Goal: Transaction & Acquisition: Book appointment/travel/reservation

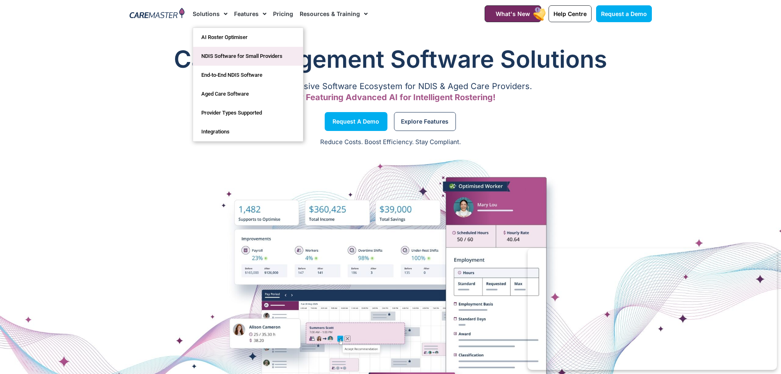
click at [216, 56] on link "NDIS Software for Small Providers" at bounding box center [248, 56] width 110 height 19
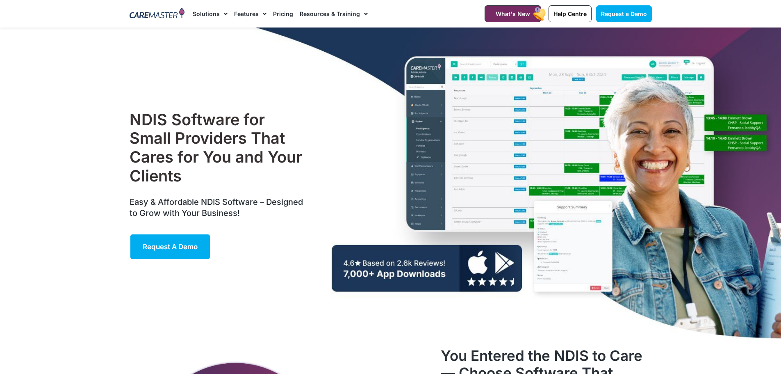
click at [277, 14] on link "Pricing" at bounding box center [283, 13] width 20 height 27
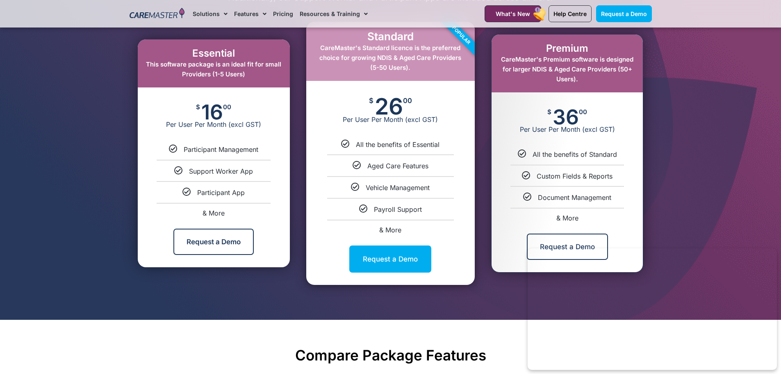
scroll to position [451, 0]
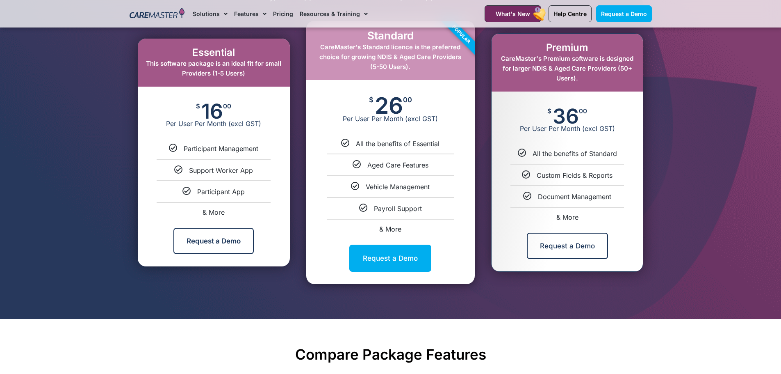
click at [234, 210] on div "& More" at bounding box center [214, 212] width 140 height 7
select select "***"
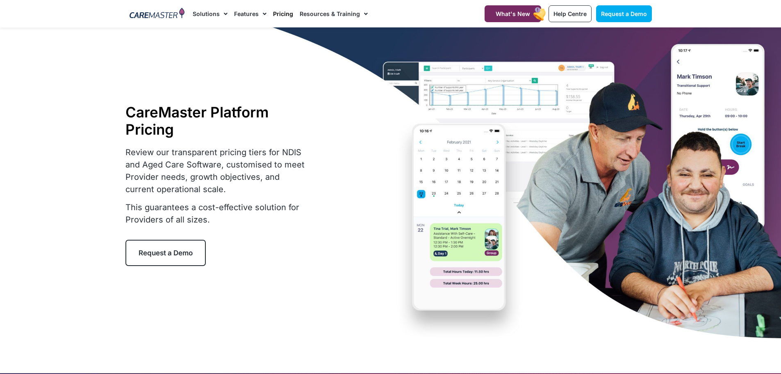
scroll to position [0, 0]
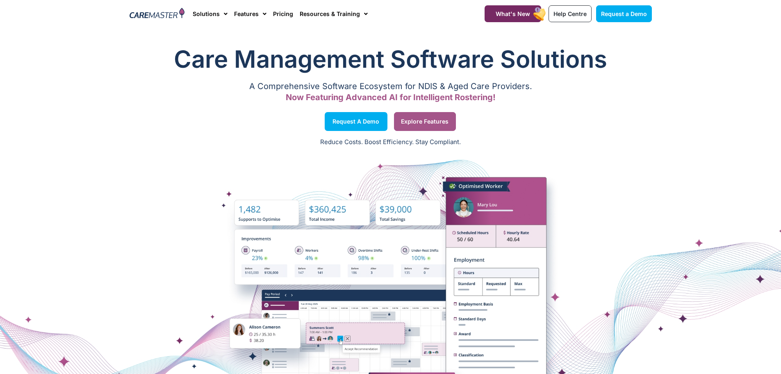
click at [428, 120] on span "Explore Features" at bounding box center [425, 121] width 48 height 4
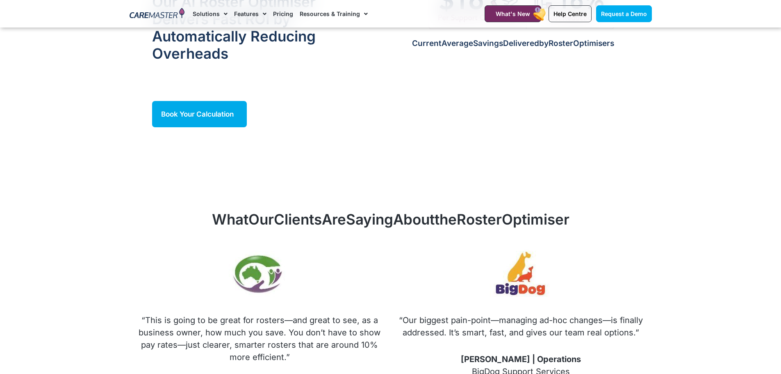
scroll to position [984, 0]
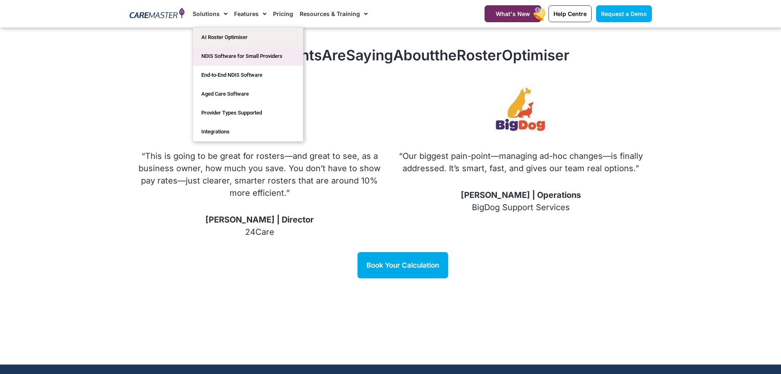
click at [218, 59] on link "NDIS Software for Small Providers" at bounding box center [248, 56] width 110 height 19
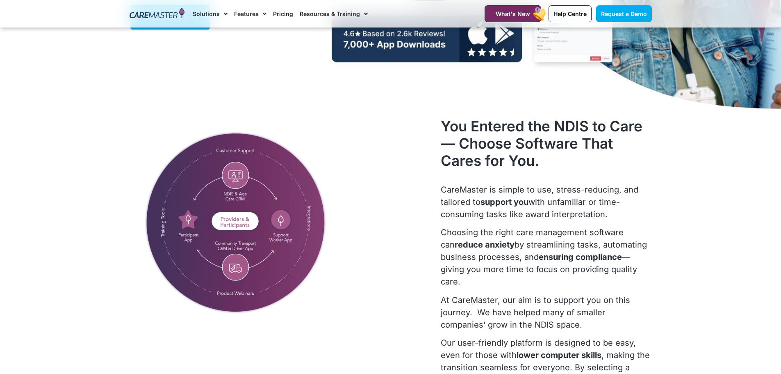
scroll to position [246, 0]
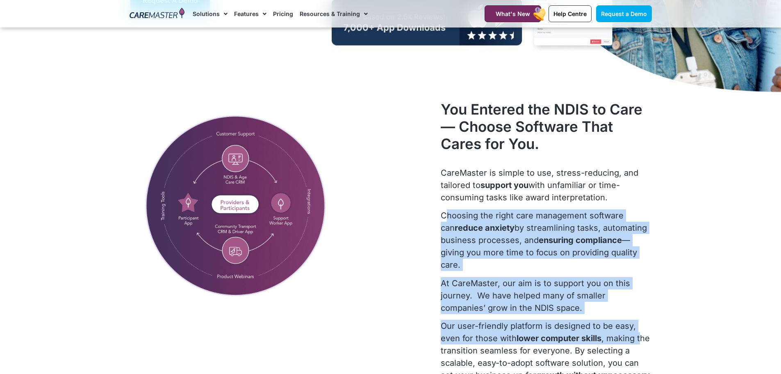
drag, startPoint x: 448, startPoint y: 217, endPoint x: 641, endPoint y: 335, distance: 226.6
click at [641, 335] on div "CareMaster is simple to use, stress-reducing, and tailored to support you with …" at bounding box center [546, 285] width 211 height 239
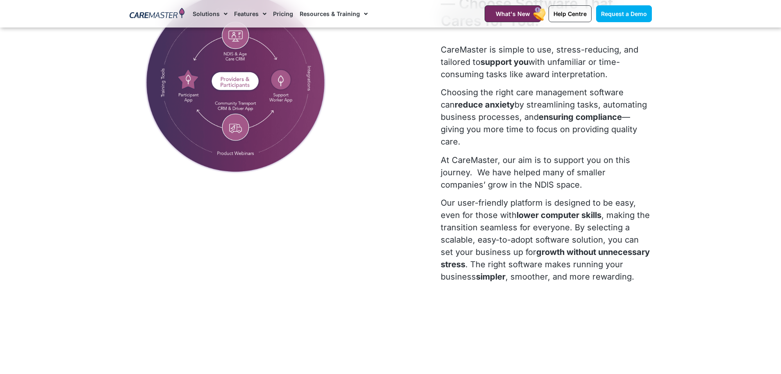
click at [540, 283] on p "Our user-friendly platform is designed to be easy, even for those with lower co…" at bounding box center [546, 239] width 211 height 86
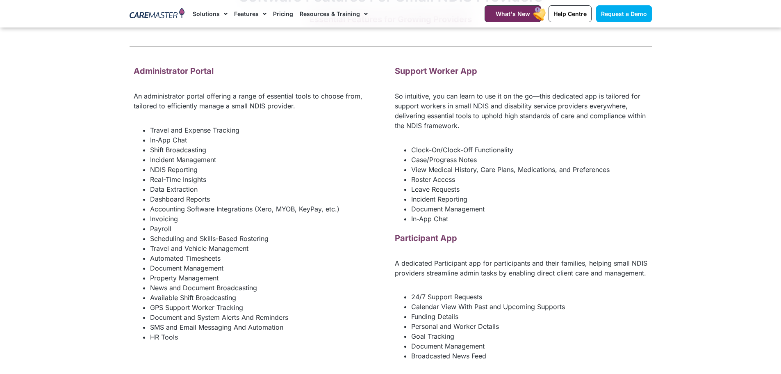
scroll to position [1107, 0]
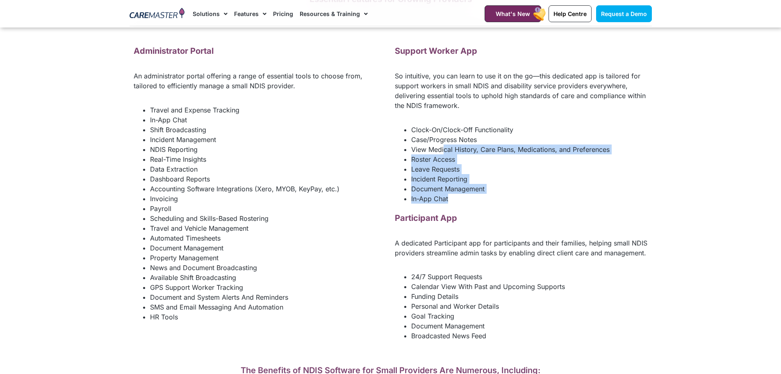
drag, startPoint x: 443, startPoint y: 157, endPoint x: 484, endPoint y: 214, distance: 70.2
click at [484, 203] on ul "Clock-On/Clock-Off Functionality Case/Progress Notes View Medical History, Care…" at bounding box center [521, 164] width 253 height 79
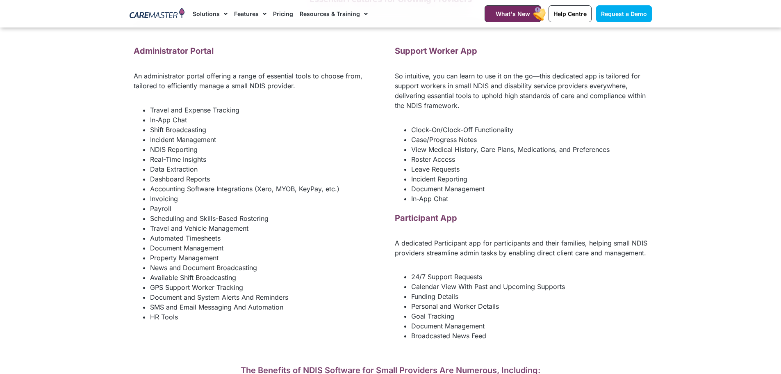
drag, startPoint x: 493, startPoint y: 236, endPoint x: 493, endPoint y: 254, distance: 17.6
click at [493, 230] on div "Participant App" at bounding box center [521, 221] width 253 height 18
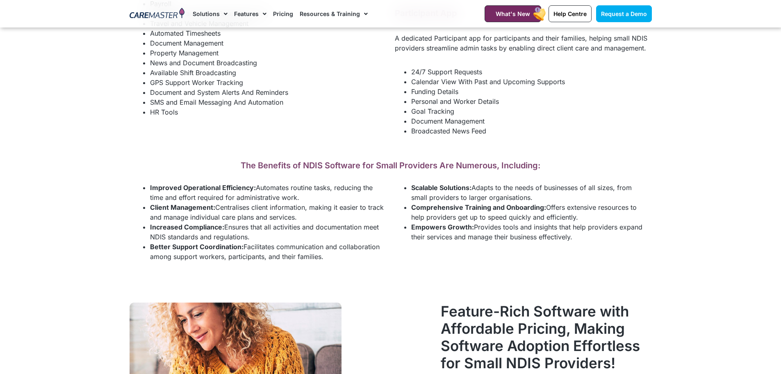
scroll to position [1312, 0]
drag, startPoint x: 166, startPoint y: 200, endPoint x: 372, endPoint y: 272, distance: 217.6
click at [369, 261] on ul "Improved Operational Efficiency: Automates routine tasks, reducing the time and…" at bounding box center [260, 221] width 253 height 79
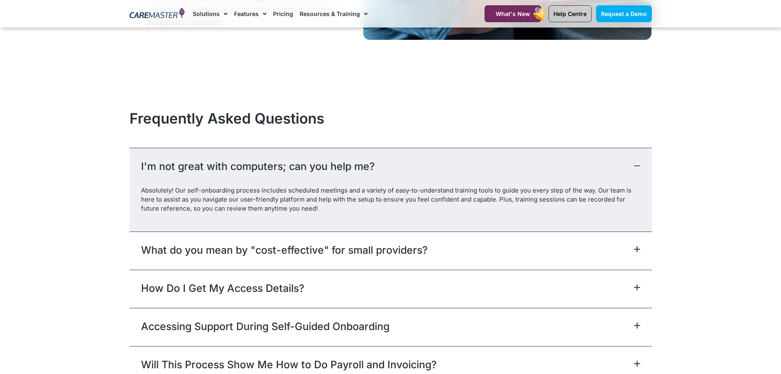
scroll to position [3609, 0]
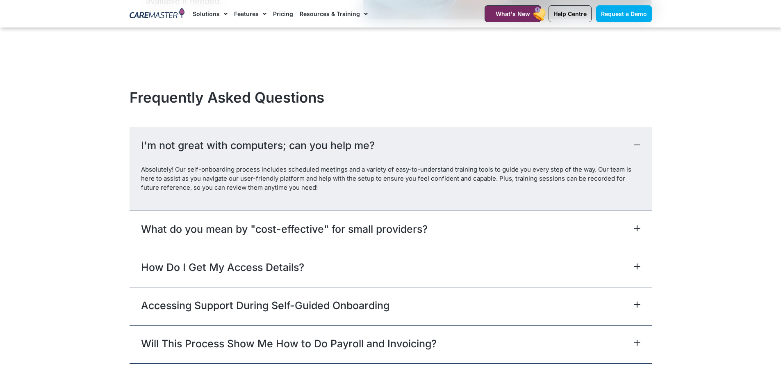
click at [367, 235] on link "What do you mean by "cost-effective" for small providers?" at bounding box center [284, 228] width 287 height 15
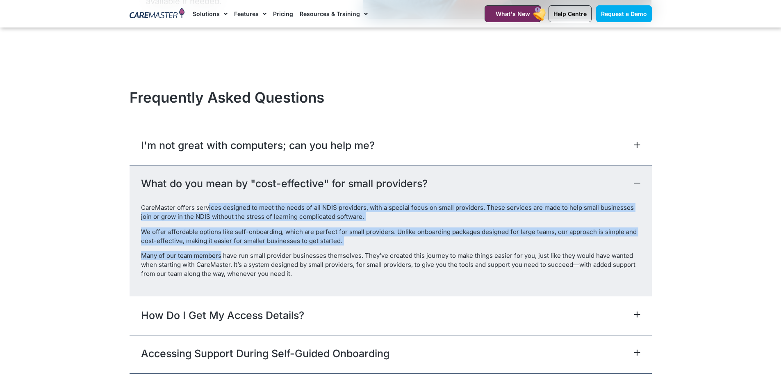
drag, startPoint x: 207, startPoint y: 208, endPoint x: 220, endPoint y: 254, distance: 47.8
click at [220, 254] on div "CareMaster offers services designed to meet the needs of all NDIS providers, wi…" at bounding box center [391, 249] width 522 height 93
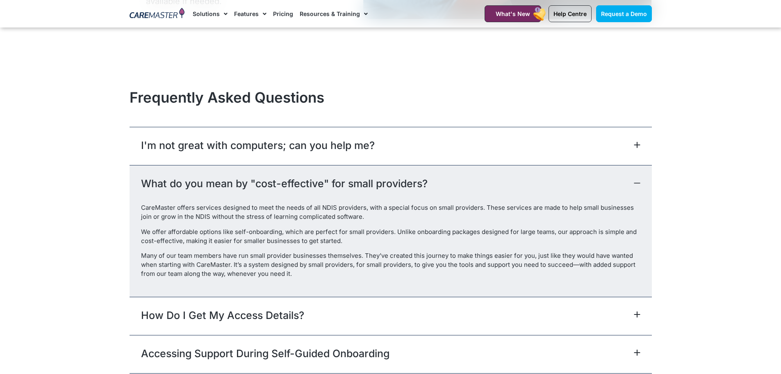
click at [242, 308] on div "How Do I Get My Access Details?" at bounding box center [391, 315] width 522 height 38
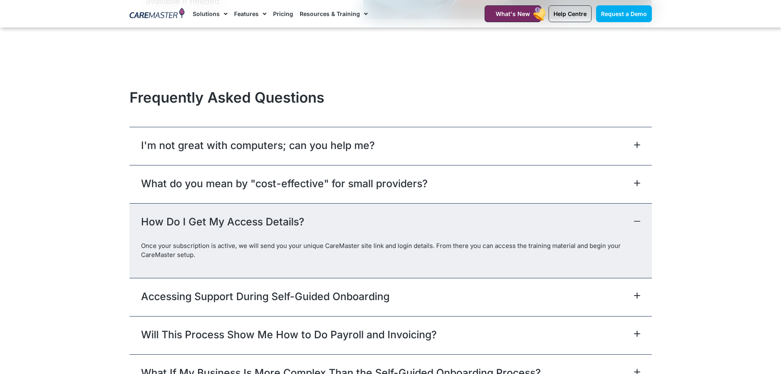
click at [192, 289] on link "Accessing Support During Self-Guided Onboarding" at bounding box center [265, 296] width 248 height 15
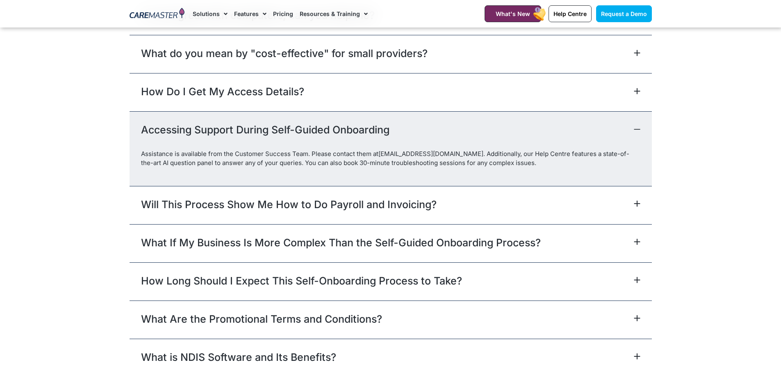
scroll to position [3773, 0]
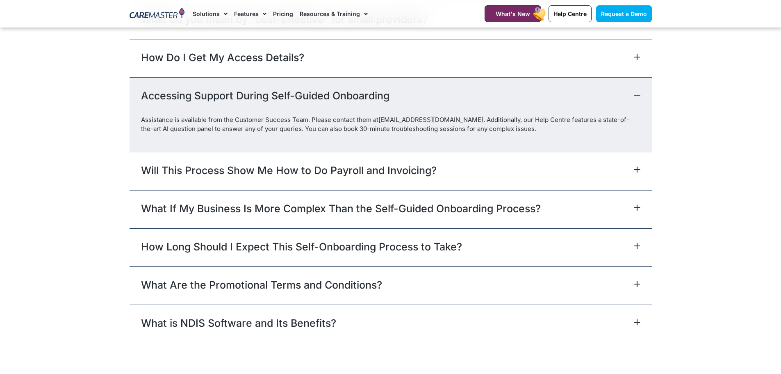
click at [228, 163] on link "Will This Process Show Me How to Do Payroll and Invoicing?" at bounding box center [289, 170] width 296 height 15
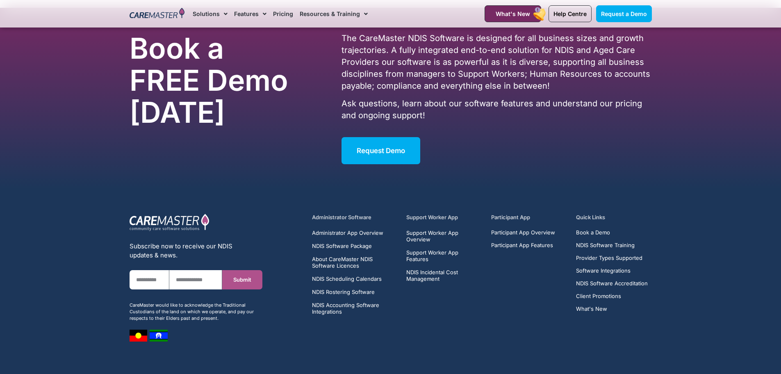
scroll to position [4183, 0]
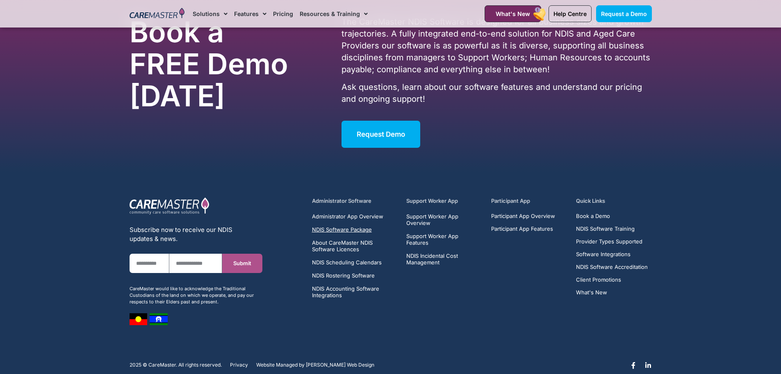
click at [339, 228] on span "NDIS Software Package" at bounding box center [342, 229] width 60 height 7
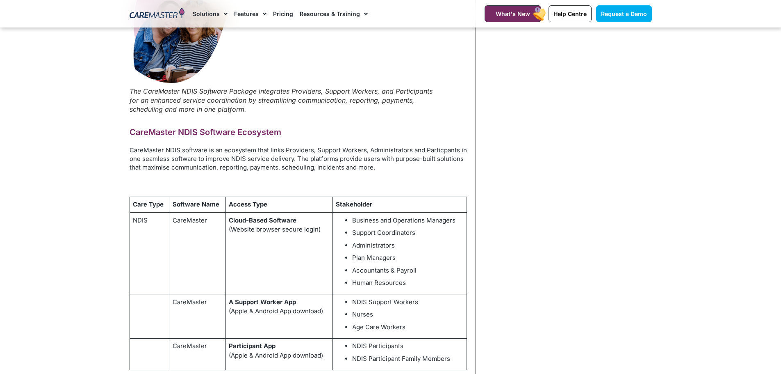
scroll to position [369, 0]
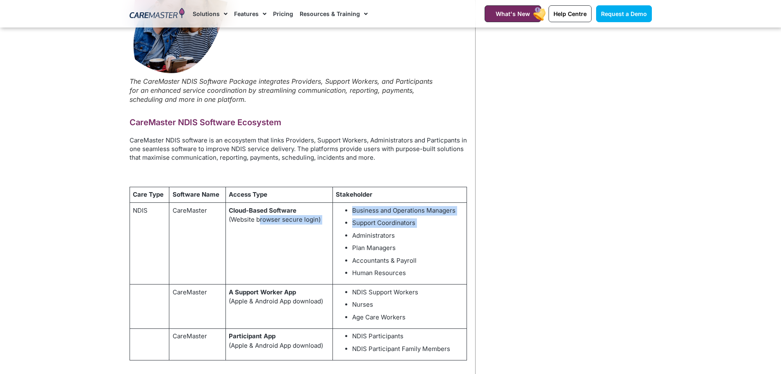
drag, startPoint x: 258, startPoint y: 219, endPoint x: 335, endPoint y: 239, distance: 79.2
click at [335, 239] on tr "NDIS CareMaster Cloud-Based Software (Website browser secure login) Business an…" at bounding box center [298, 244] width 337 height 82
click at [317, 256] on td "Cloud-Based Software (Website browser secure login)" at bounding box center [279, 244] width 107 height 82
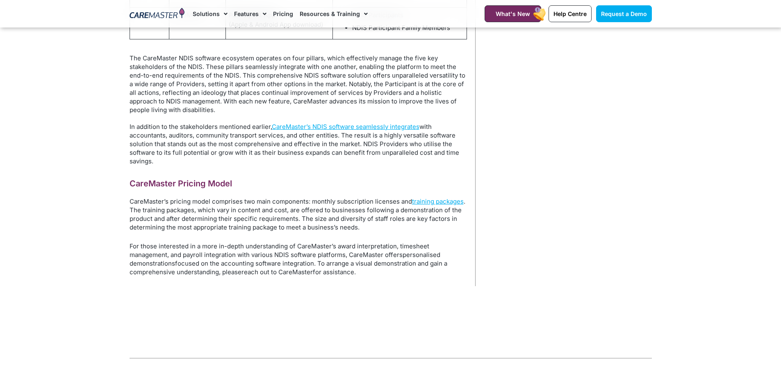
scroll to position [697, 0]
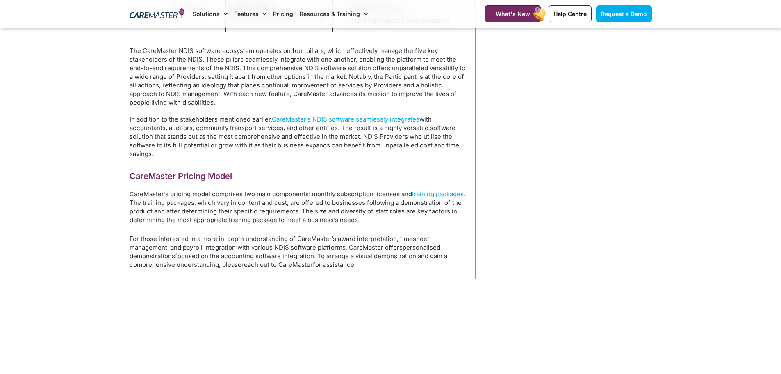
click at [206, 206] on p "CareMaster’s pricing model comprises two main components: monthly subscription …" at bounding box center [298, 206] width 337 height 34
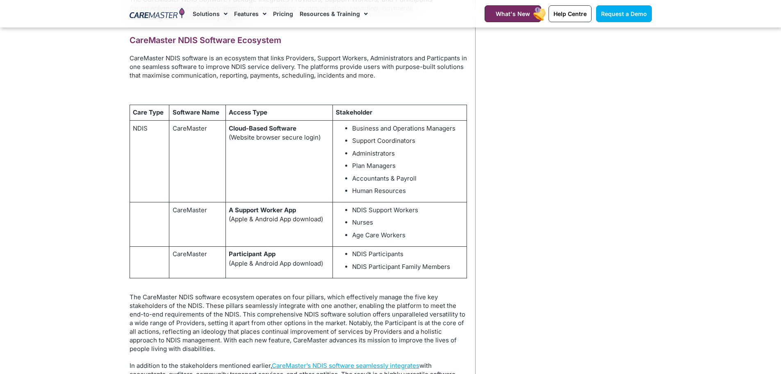
click at [278, 13] on link "Pricing" at bounding box center [283, 13] width 20 height 27
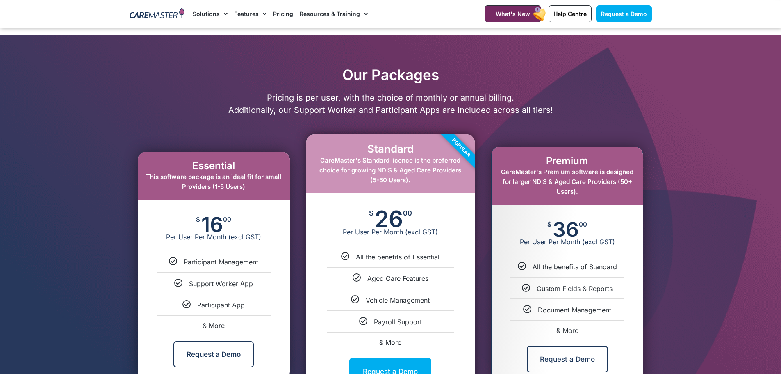
scroll to position [369, 0]
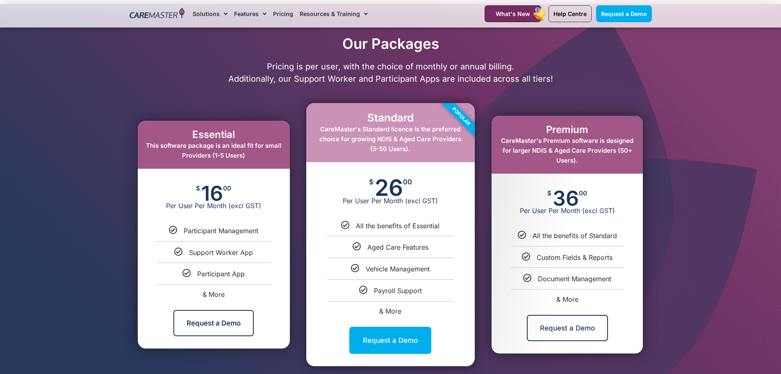
drag, startPoint x: 544, startPoint y: 148, endPoint x: 638, endPoint y: 168, distance: 96.4
click at [638, 168] on div "Premium CareMaster's Premium software is designed for larger NDIS & Aged Care P…" at bounding box center [567, 145] width 151 height 58
click at [676, 263] on div at bounding box center [390, 202] width 781 height 397
click at [210, 291] on span "& More" at bounding box center [214, 294] width 22 height 8
select select "***"
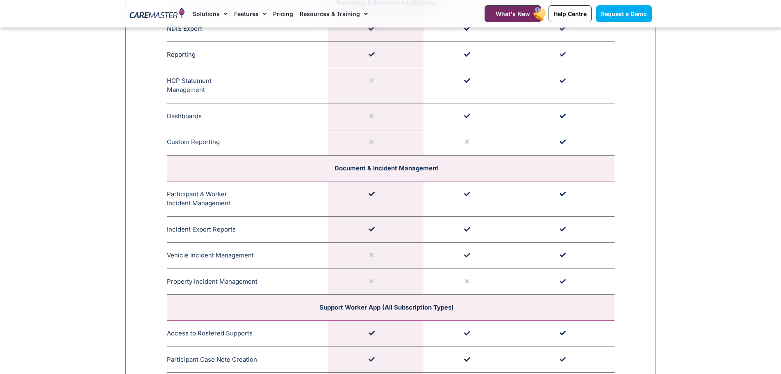
scroll to position [1972, 0]
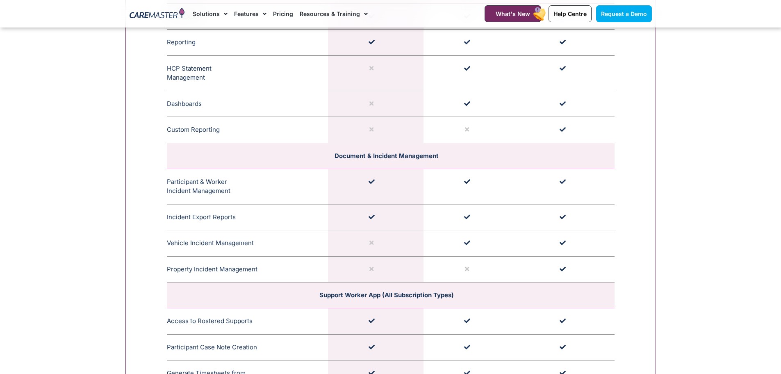
drag, startPoint x: 197, startPoint y: 184, endPoint x: 230, endPoint y: 195, distance: 35.0
click at [230, 195] on td "Participant & Worker Incident Management CareMaster's robust incident managemen…" at bounding box center [247, 186] width 161 height 35
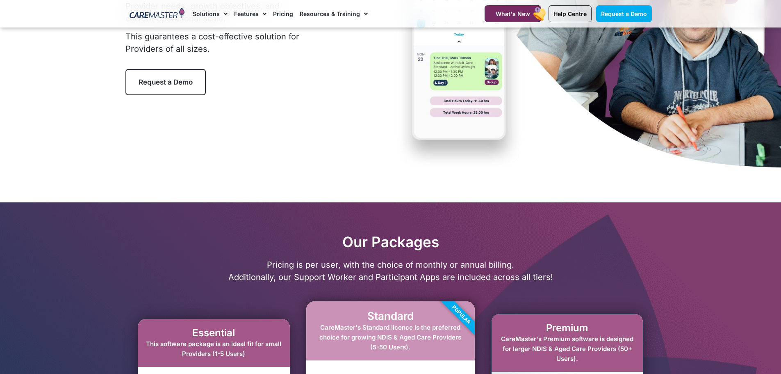
scroll to position [168, 0]
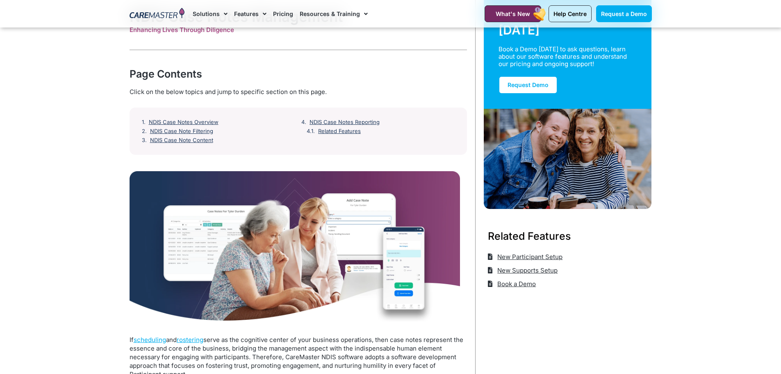
scroll to position [205, 0]
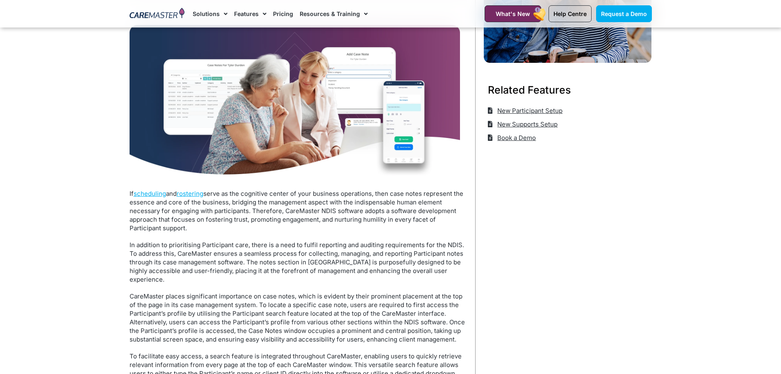
drag, startPoint x: 230, startPoint y: 190, endPoint x: 363, endPoint y: 224, distance: 138.0
click at [363, 224] on p "If scheduling and rostering serve as the cognitive center of your business oper…" at bounding box center [298, 210] width 337 height 43
click at [347, 247] on p "In addition to prioritising Participant care, there is a need to fulfil reporti…" at bounding box center [298, 261] width 337 height 43
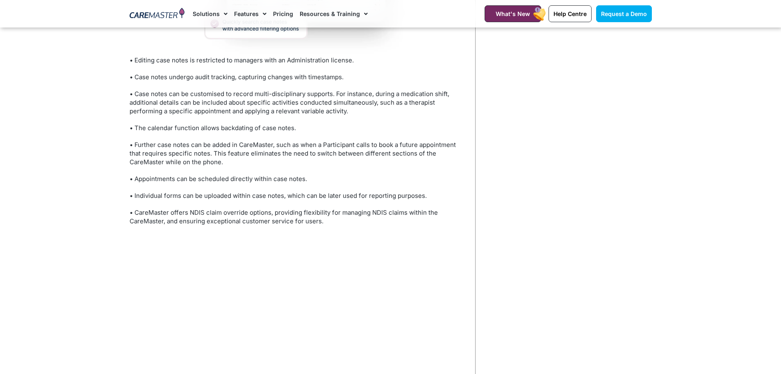
scroll to position [861, 0]
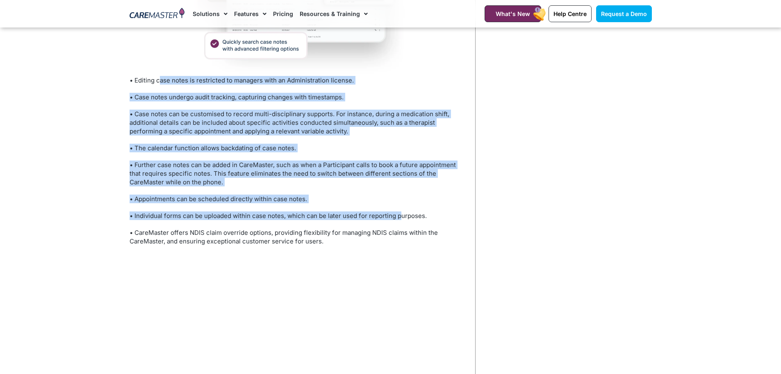
drag, startPoint x: 161, startPoint y: 71, endPoint x: 399, endPoint y: 198, distance: 270.0
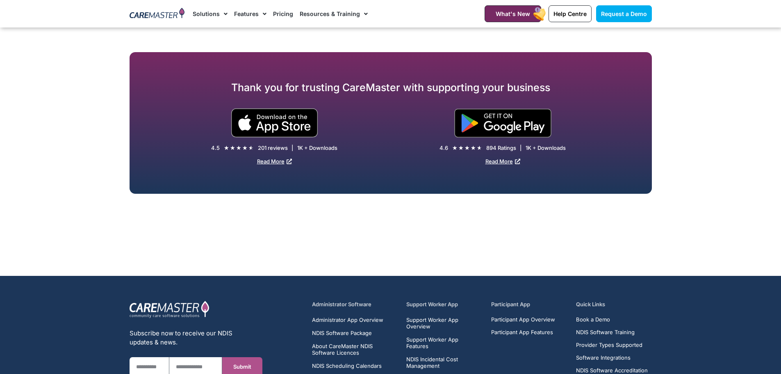
scroll to position [3732, 0]
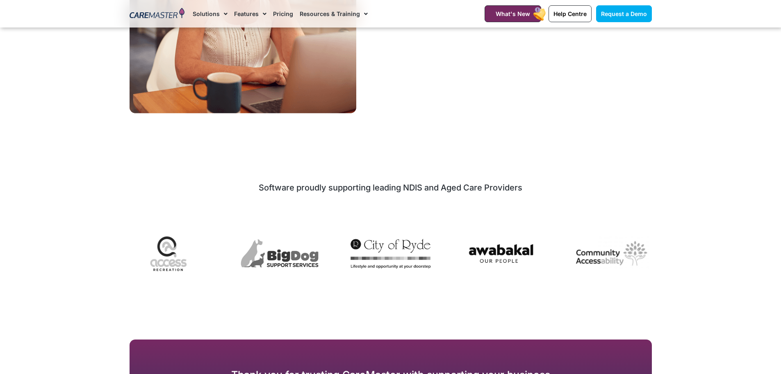
click at [278, 11] on link "Pricing" at bounding box center [283, 13] width 20 height 27
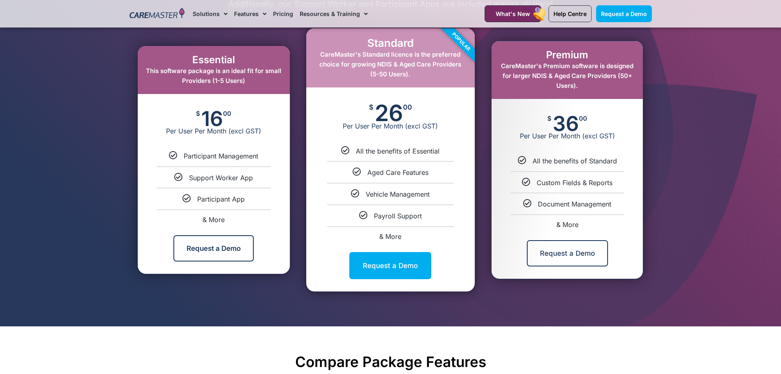
scroll to position [451, 0]
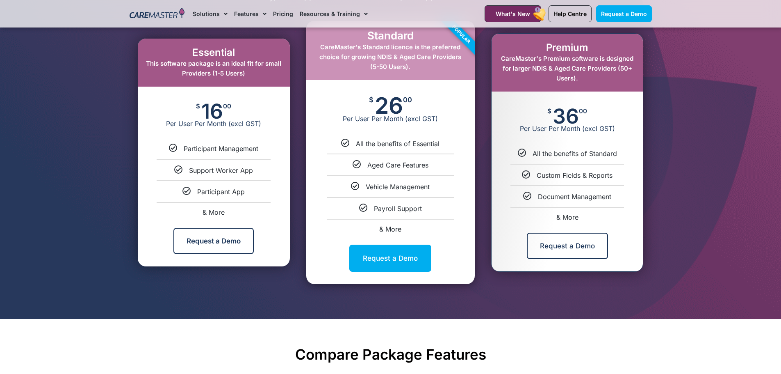
click at [392, 257] on link "Request a Demo" at bounding box center [390, 257] width 82 height 27
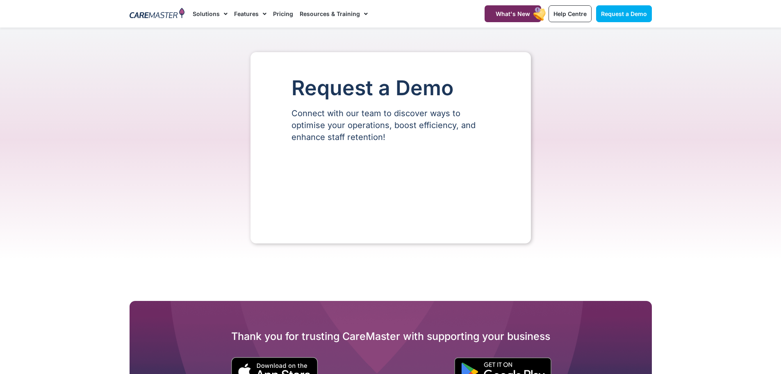
select select "**"
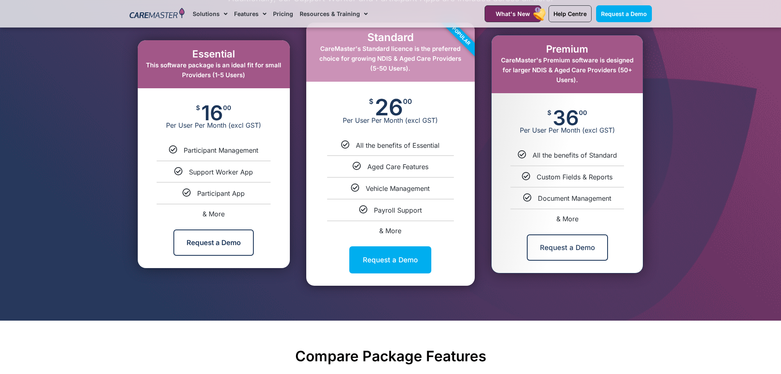
scroll to position [451, 0]
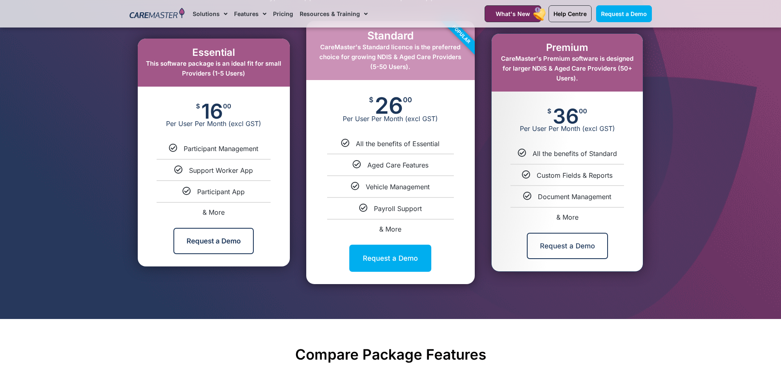
click at [384, 230] on span "& More" at bounding box center [390, 229] width 22 height 8
select select "****"
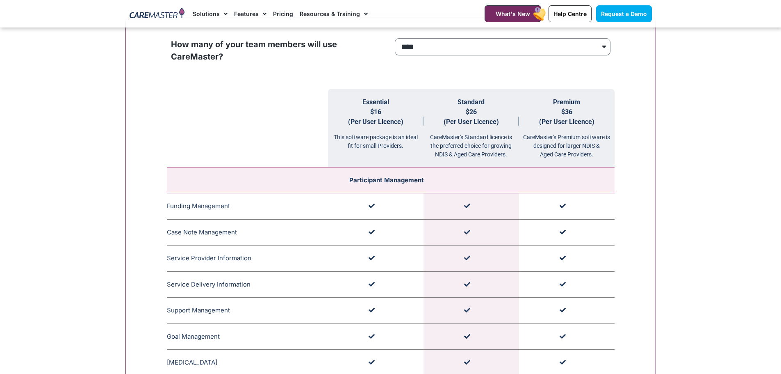
scroll to position [824, 0]
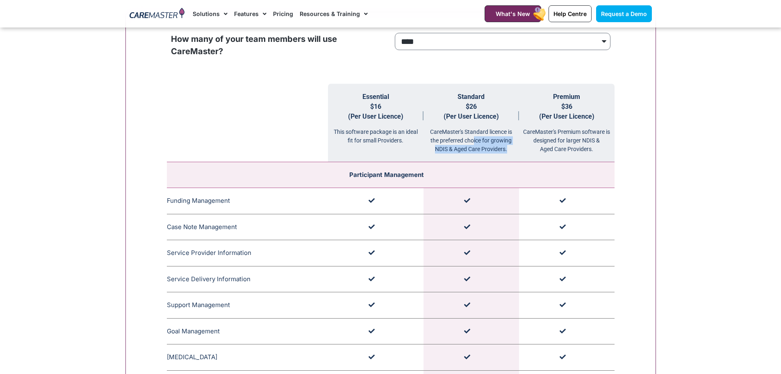
drag, startPoint x: 474, startPoint y: 142, endPoint x: 515, endPoint y: 157, distance: 44.0
click at [515, 157] on th "Standard $26 (Per User Licence) CareMaster's Standard licence is the preferred …" at bounding box center [472, 123] width 96 height 78
click at [491, 190] on td at bounding box center [472, 201] width 96 height 26
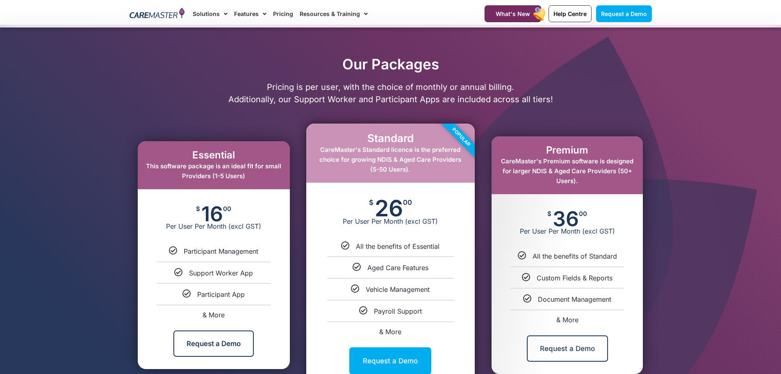
scroll to position [373, 0]
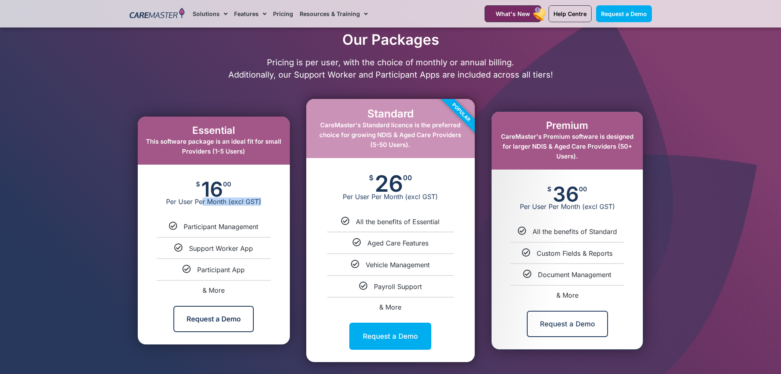
drag, startPoint x: 203, startPoint y: 199, endPoint x: 268, endPoint y: 200, distance: 64.8
click at [268, 200] on span "Per User Per Month (excl GST)" at bounding box center [214, 201] width 152 height 8
click at [267, 216] on div "$ 16 00 Per User Per Month (excl GST)" at bounding box center [214, 192] width 152 height 57
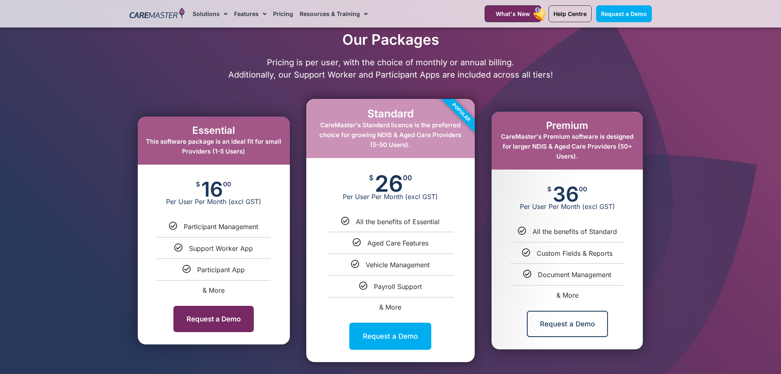
click at [224, 323] on link "Request a Demo" at bounding box center [213, 318] width 80 height 26
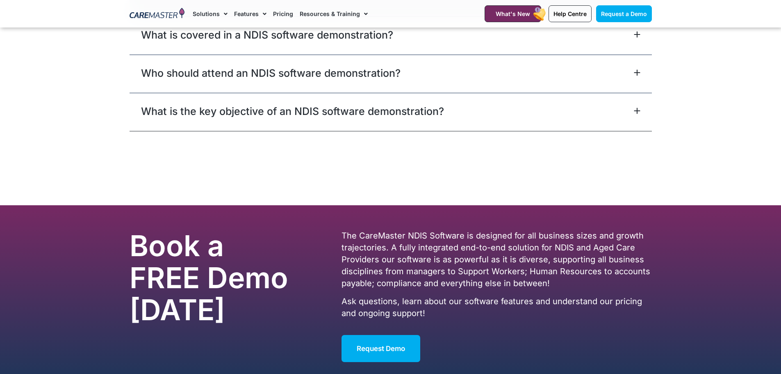
scroll to position [742, 0]
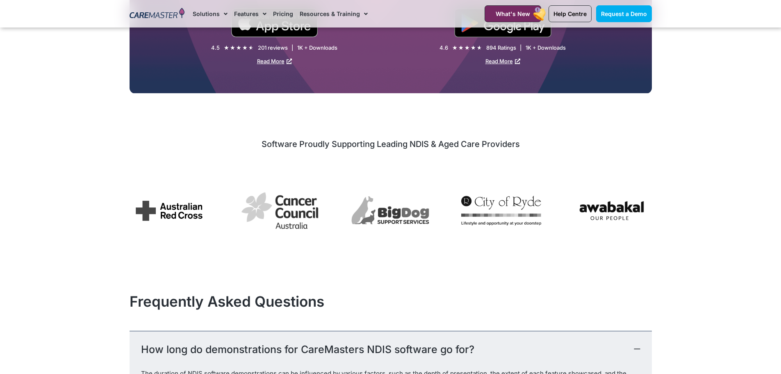
select select "**"
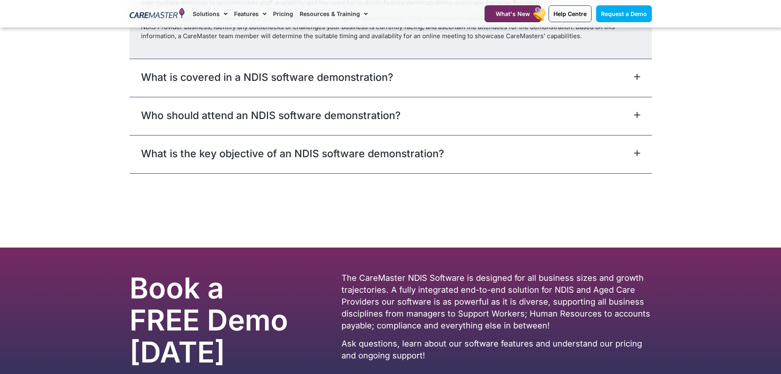
scroll to position [1111, 0]
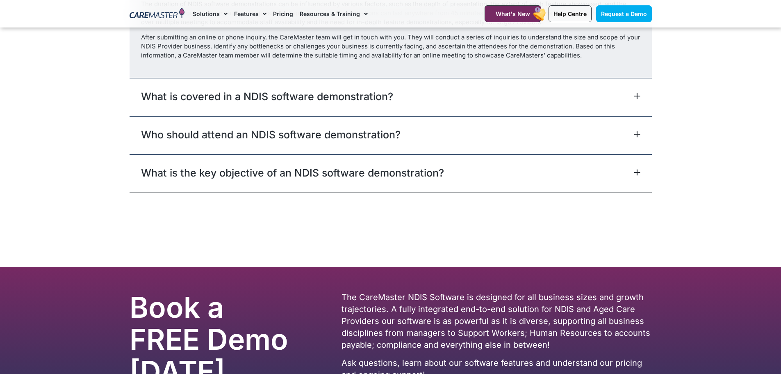
click at [338, 99] on link "What is covered in a NDIS software demonstration?" at bounding box center [267, 96] width 252 height 15
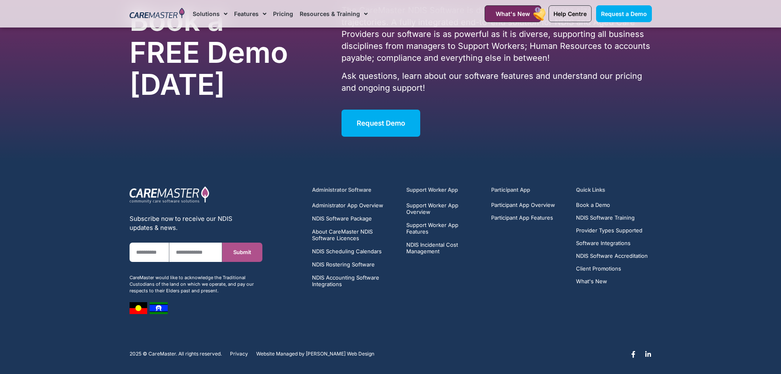
scroll to position [1605, 0]
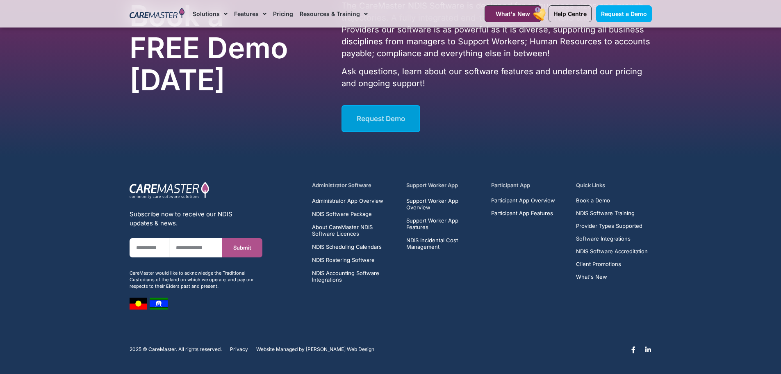
click at [378, 116] on span "Request Demo" at bounding box center [381, 118] width 48 height 8
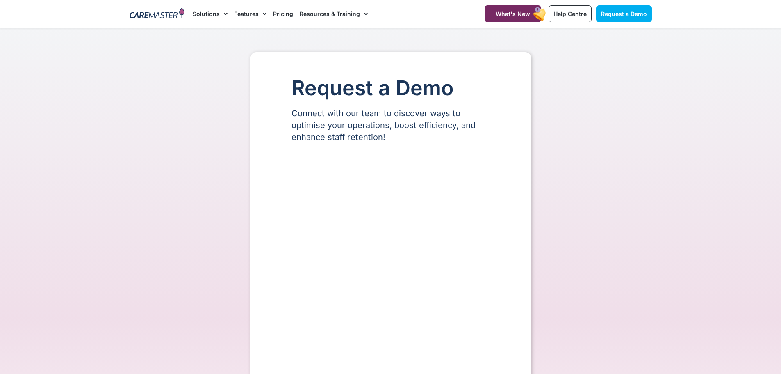
select select "**"
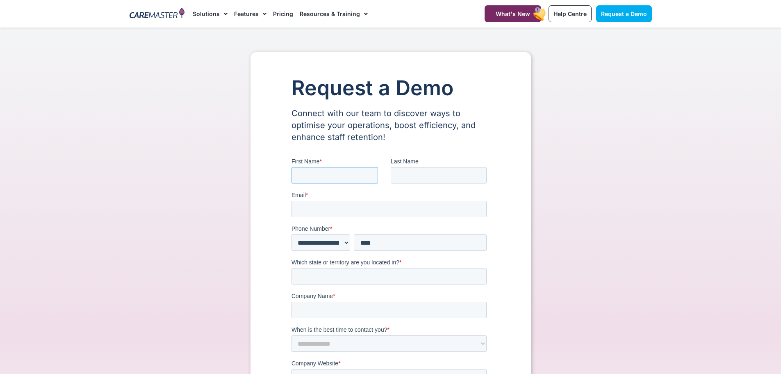
click at [351, 173] on input "First Name *" at bounding box center [334, 175] width 87 height 16
type input "*****"
click at [417, 180] on input "Last Name" at bounding box center [438, 175] width 96 height 16
type input "*******"
click at [372, 204] on input "Email *" at bounding box center [388, 209] width 195 height 16
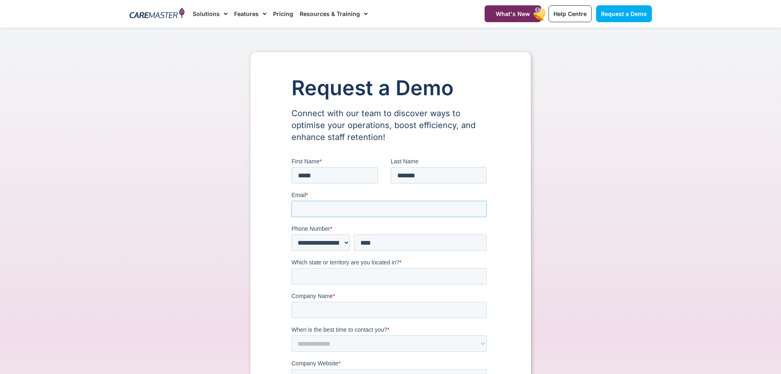
click at [346, 204] on input "Email *" at bounding box center [388, 209] width 195 height 16
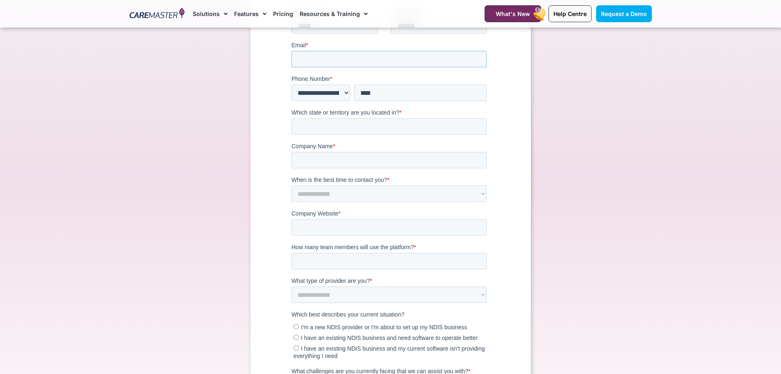
scroll to position [164, 0]
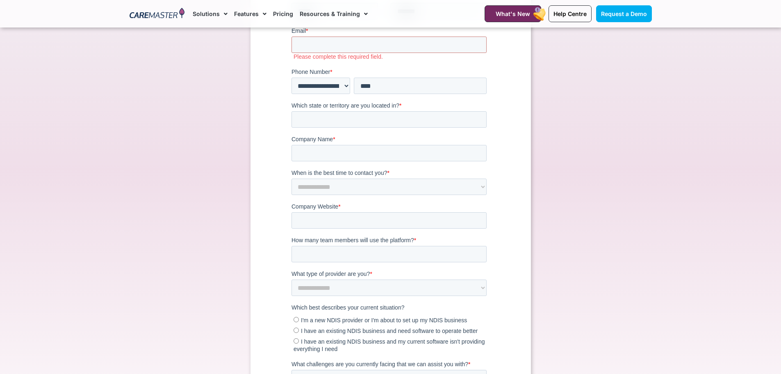
click at [277, 210] on div "Request a Demo Connect with our team to discover ways to optimise your operatio…" at bounding box center [391, 184] width 280 height 592
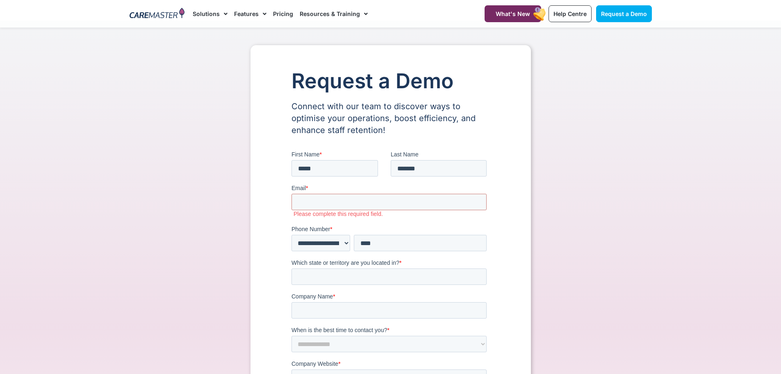
scroll to position [0, 0]
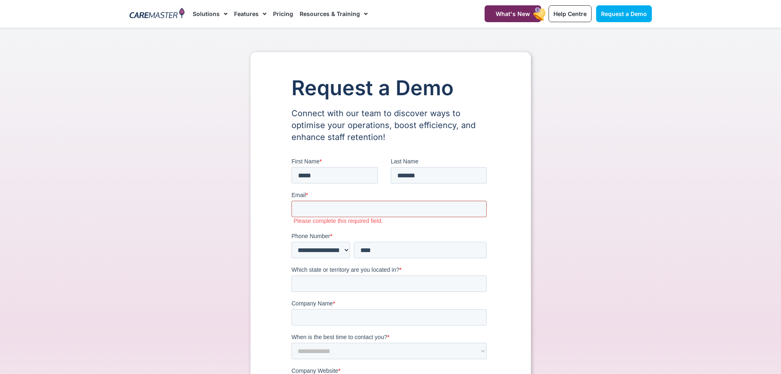
click at [331, 210] on input "Email *" at bounding box center [388, 209] width 195 height 16
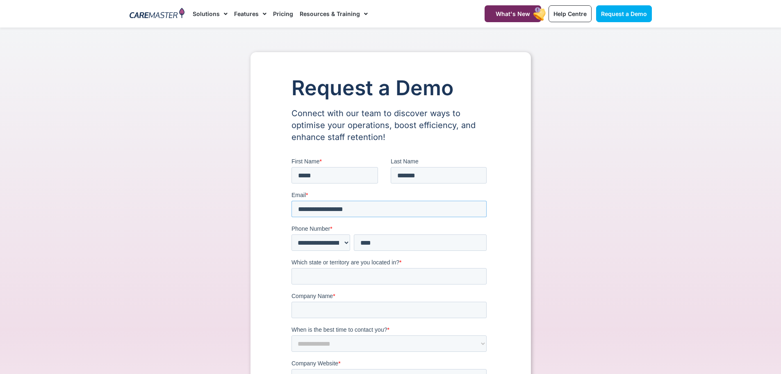
type input "**********"
click at [406, 242] on input "***" at bounding box center [419, 242] width 133 height 16
type input "**********"
type input "********"
click at [347, 308] on input "Company Name *" at bounding box center [388, 309] width 195 height 16
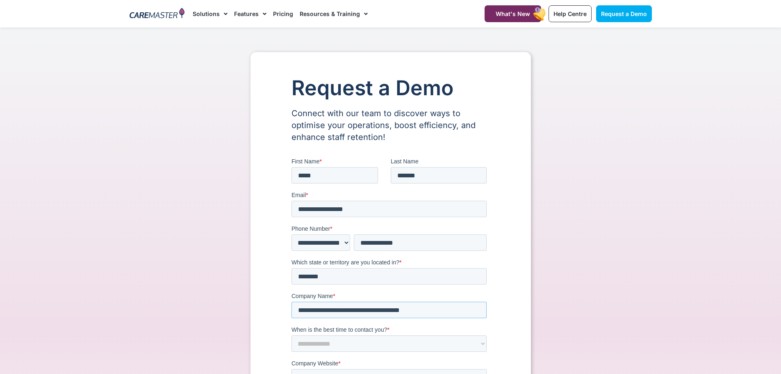
type input "**********"
click at [327, 344] on select "**********" at bounding box center [388, 343] width 195 height 16
select select "*******"
click at [291, 335] on select "**********" at bounding box center [388, 343] width 195 height 16
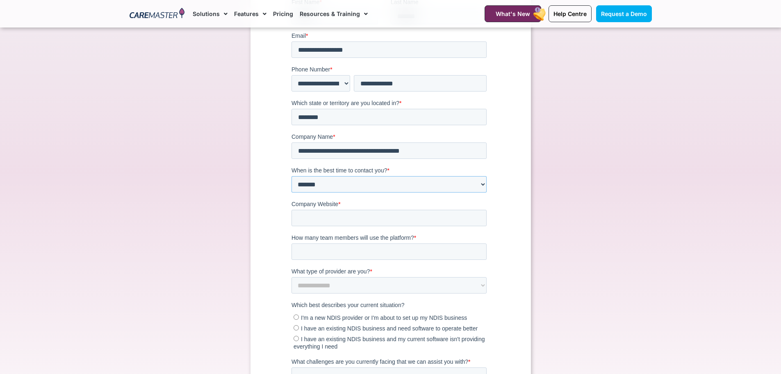
scroll to position [164, 0]
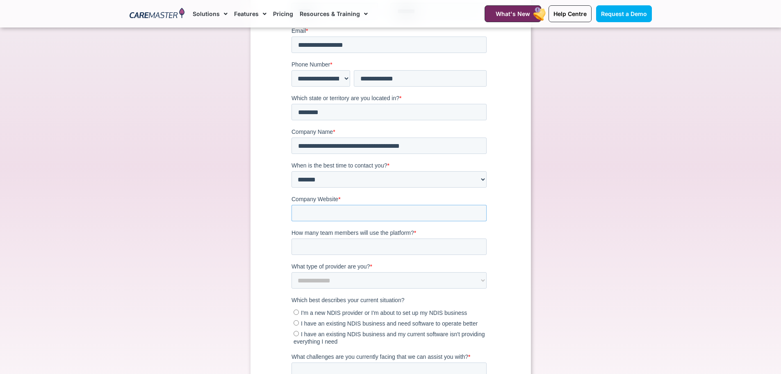
click at [312, 214] on input "Company Website *" at bounding box center [388, 213] width 195 height 16
type input "**"
click at [339, 247] on input "How many team members will use the platform? *" at bounding box center [388, 247] width 195 height 16
click at [477, 244] on input "*" at bounding box center [388, 247] width 195 height 16
type input "*"
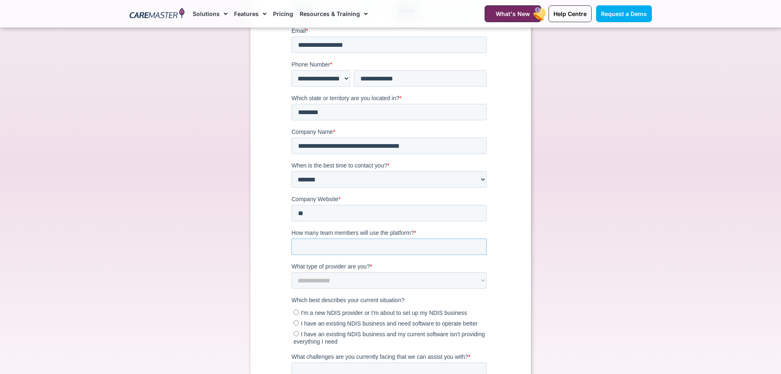
click at [477, 244] on input "*" at bounding box center [388, 247] width 195 height 16
click at [418, 275] on select "**********" at bounding box center [388, 280] width 195 height 16
select select "**********"
click at [291, 279] on select "**********" at bounding box center [388, 280] width 195 height 16
click at [359, 324] on span "I have an existing NDIS business and need software to operate better" at bounding box center [389, 323] width 177 height 7
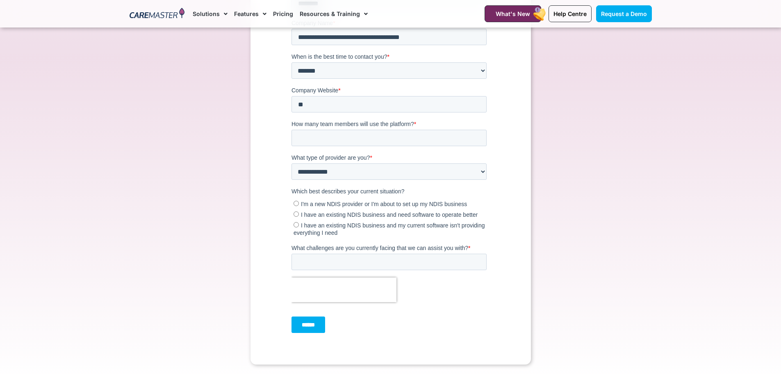
scroll to position [287, 0]
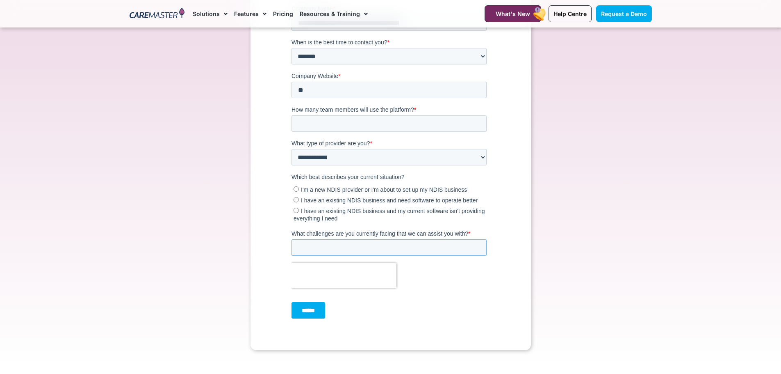
click at [336, 246] on input "What challenges are you currently facing that we can assist you with? *" at bounding box center [388, 247] width 195 height 16
drag, startPoint x: 335, startPoint y: 248, endPoint x: 325, endPoint y: 248, distance: 9.4
click at [325, 248] on input "**********" at bounding box center [388, 247] width 195 height 16
click at [378, 246] on input "**********" at bounding box center [388, 247] width 195 height 16
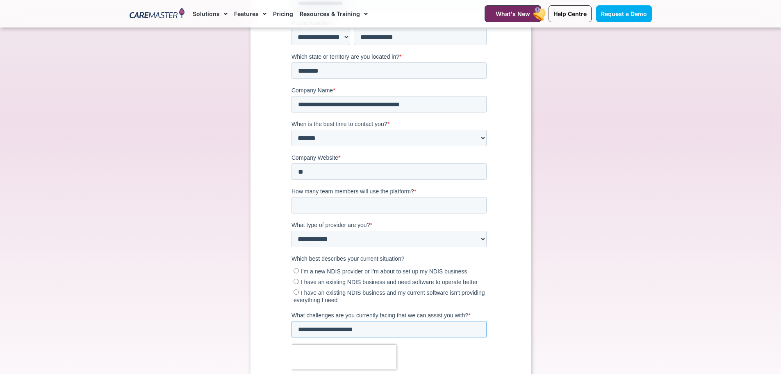
scroll to position [205, 0]
click at [337, 326] on input "**********" at bounding box center [388, 329] width 195 height 16
drag, startPoint x: 332, startPoint y: 329, endPoint x: 389, endPoint y: 330, distance: 57.0
click at [389, 330] on input "**********" at bounding box center [388, 329] width 195 height 16
click at [394, 330] on input "**********" at bounding box center [388, 329] width 195 height 16
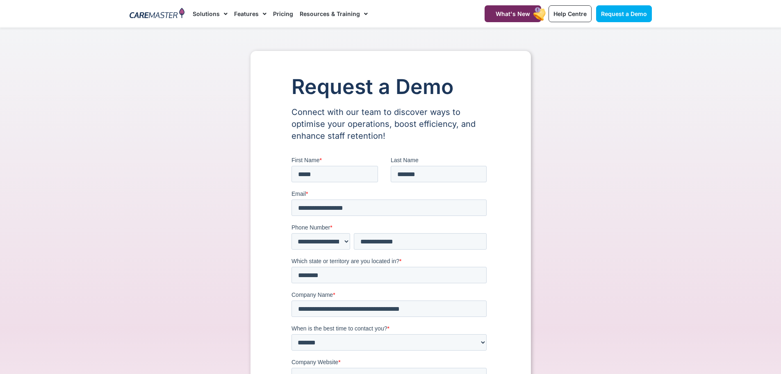
scroll to position [0, 0]
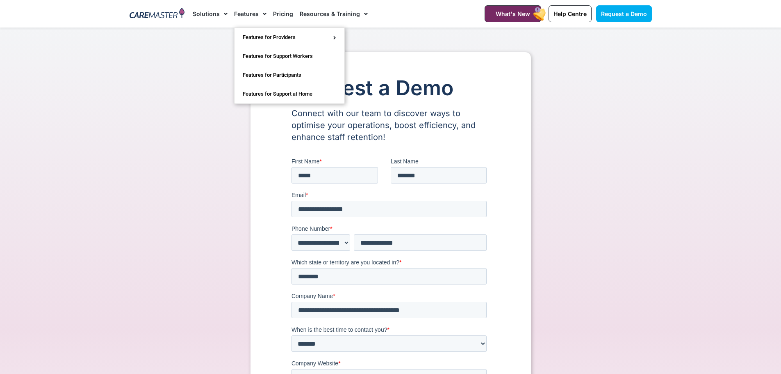
type input "**********"
click at [244, 14] on link "Features" at bounding box center [250, 13] width 32 height 27
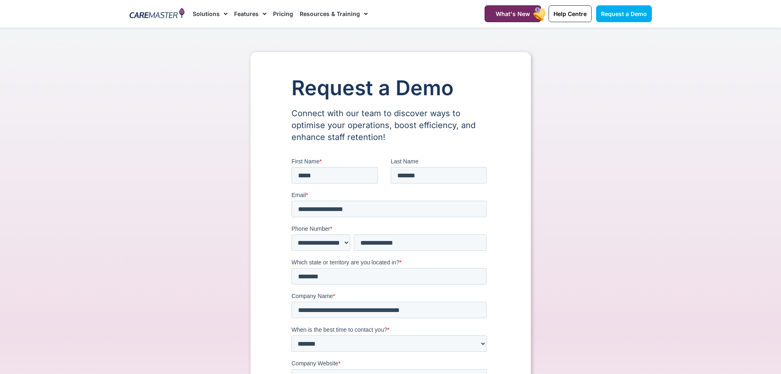
click at [244, 14] on link "Features" at bounding box center [250, 13] width 32 height 27
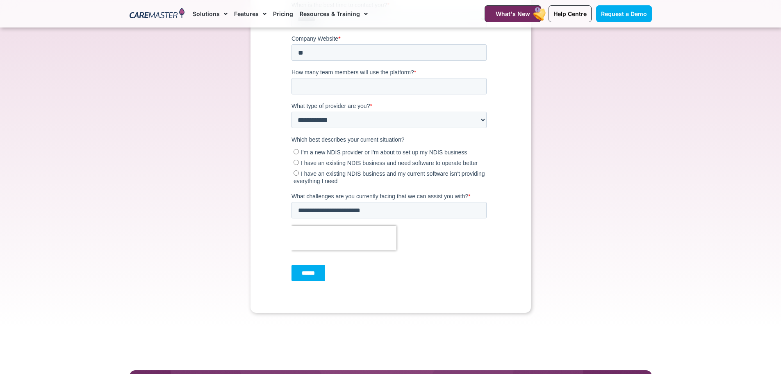
scroll to position [328, 0]
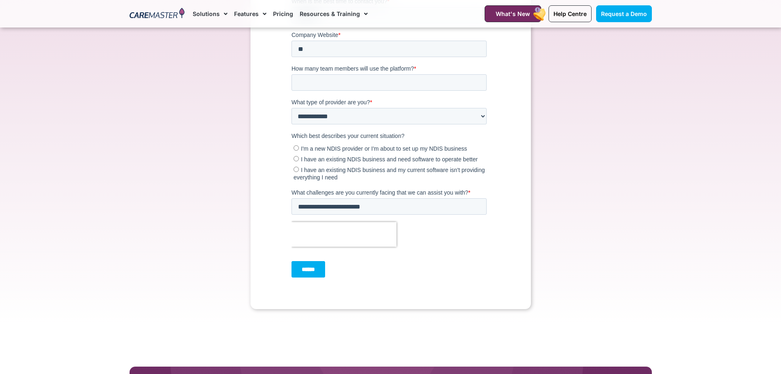
click at [417, 278] on div "******" at bounding box center [390, 269] width 198 height 30
click at [411, 198] on input "**********" at bounding box center [388, 206] width 195 height 16
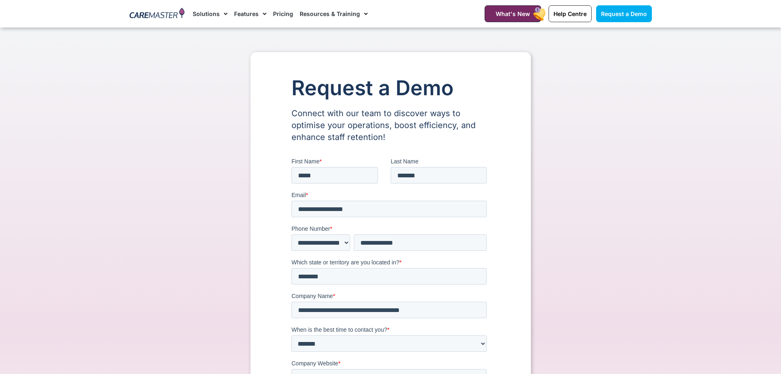
scroll to position [246, 0]
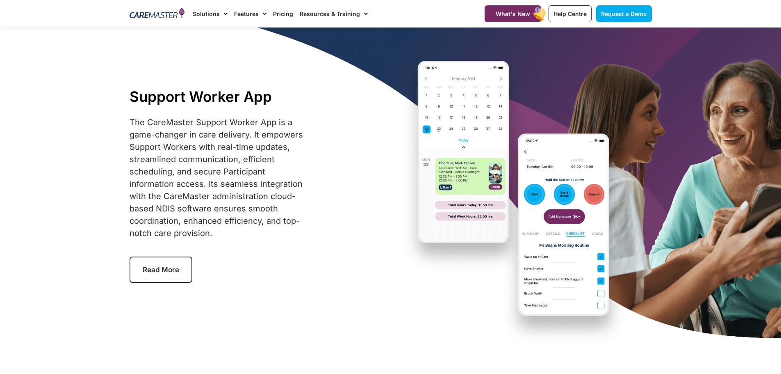
drag, startPoint x: 165, startPoint y: 118, endPoint x: 296, endPoint y: 231, distance: 173.2
click at [296, 231] on div "The CareMaster Support Worker App is a game-changer in care delivery. It empowe…" at bounding box center [219, 177] width 178 height 123
click at [322, 248] on div "Support Worker App The CareMaster Support Worker App is a game-changer in care …" at bounding box center [390, 184] width 531 height 315
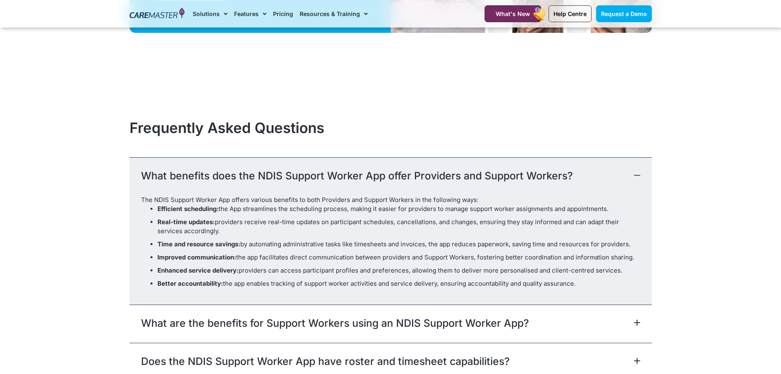
scroll to position [2419, 0]
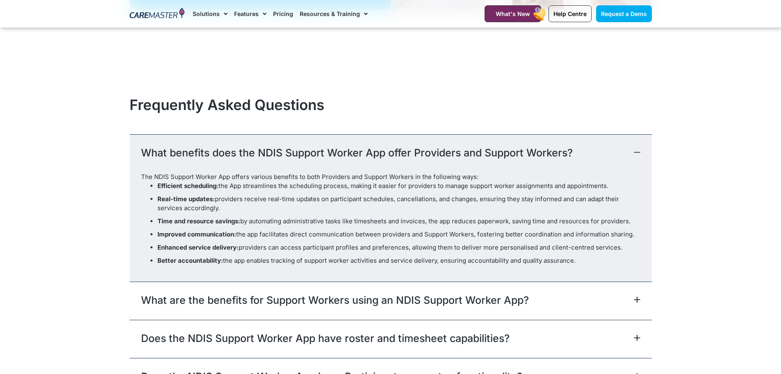
drag, startPoint x: 224, startPoint y: 185, endPoint x: 618, endPoint y: 262, distance: 401.1
click at [618, 262] on ul "Efficient scheduling: the App streamlines the scheduling process, making it eas…" at bounding box center [390, 223] width 499 height 84
click at [606, 262] on li "Better accountability: the app enables tracking of support worker activities an…" at bounding box center [398, 260] width 483 height 9
click at [394, 235] on li "Improved communication: the app facilitates direct communication between provid…" at bounding box center [398, 234] width 483 height 9
drag, startPoint x: 295, startPoint y: 242, endPoint x: 631, endPoint y: 253, distance: 336.4
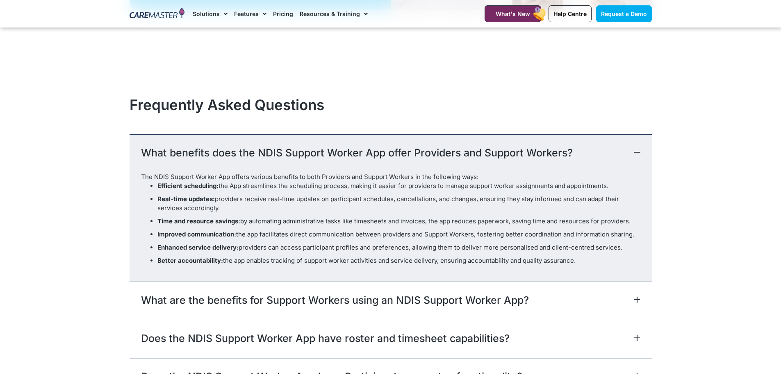
click at [631, 253] on ul "Efficient scheduling: the App streamlines the scheduling process, making it eas…" at bounding box center [390, 223] width 499 height 84
click at [627, 252] on ul "Efficient scheduling: the App streamlines the scheduling process, making it eas…" at bounding box center [390, 223] width 499 height 84
click at [298, 261] on li "Better accountability: the app enables tracking of support worker activities an…" at bounding box center [398, 260] width 483 height 9
drag, startPoint x: 315, startPoint y: 259, endPoint x: 605, endPoint y: 267, distance: 290.0
click at [605, 267] on div "The NDIS Support Worker App offers various benefits to both Providers and Suppo…" at bounding box center [391, 226] width 522 height 109
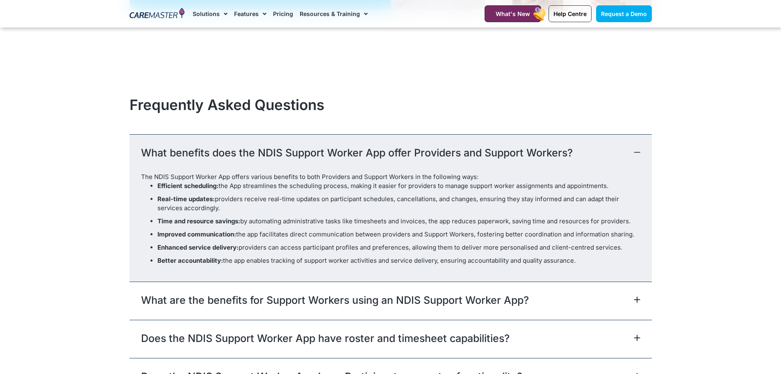
click at [621, 265] on div "The NDIS Support Worker App offers various benefits to both Providers and Suppo…" at bounding box center [391, 226] width 522 height 109
click at [618, 257] on li "Better accountability: the app enables tracking of support worker activities an…" at bounding box center [398, 260] width 483 height 9
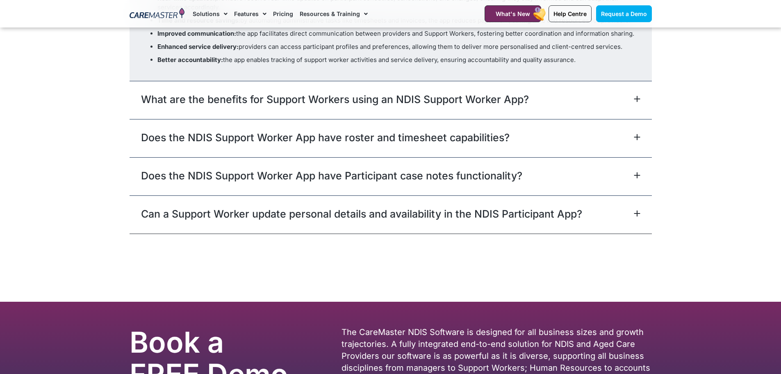
scroll to position [2624, 0]
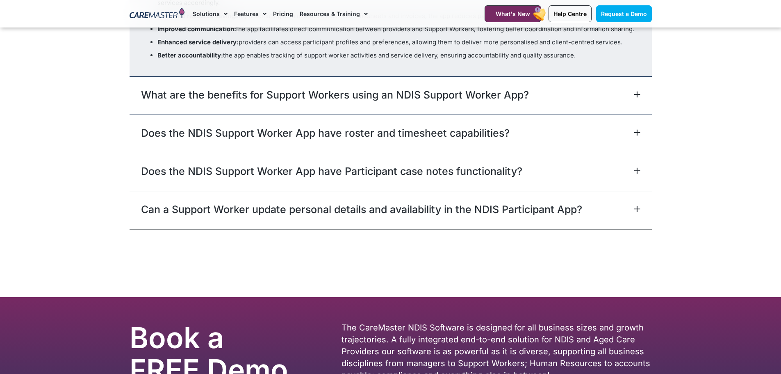
click at [308, 132] on link "Does the NDIS Support Worker App have roster and timesheet capabilities?" at bounding box center [325, 132] width 369 height 15
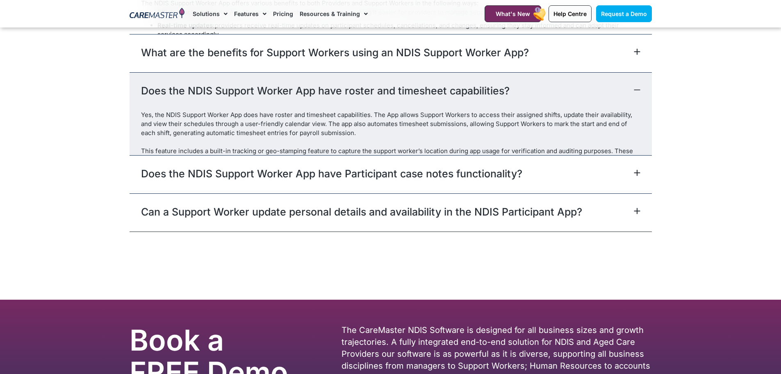
scroll to position [2594, 0]
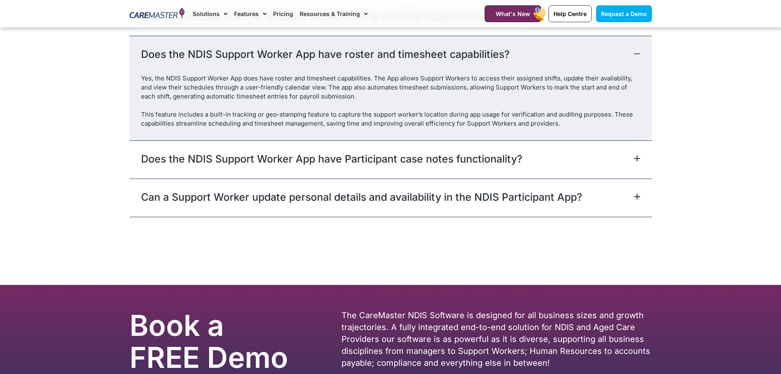
click at [302, 162] on link "Does the NDIS Support Worker App have Participant case notes functionality?" at bounding box center [331, 158] width 381 height 15
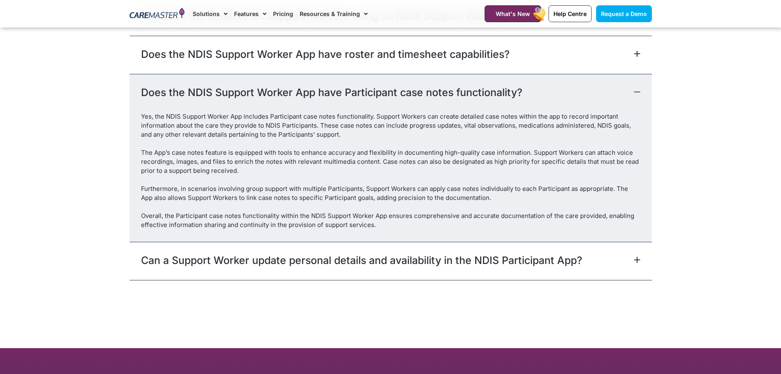
click at [289, 256] on link "Can a Support Worker update personal details and availability in the NDIS Parti…" at bounding box center [361, 260] width 441 height 15
